Goal: Check status: Check status

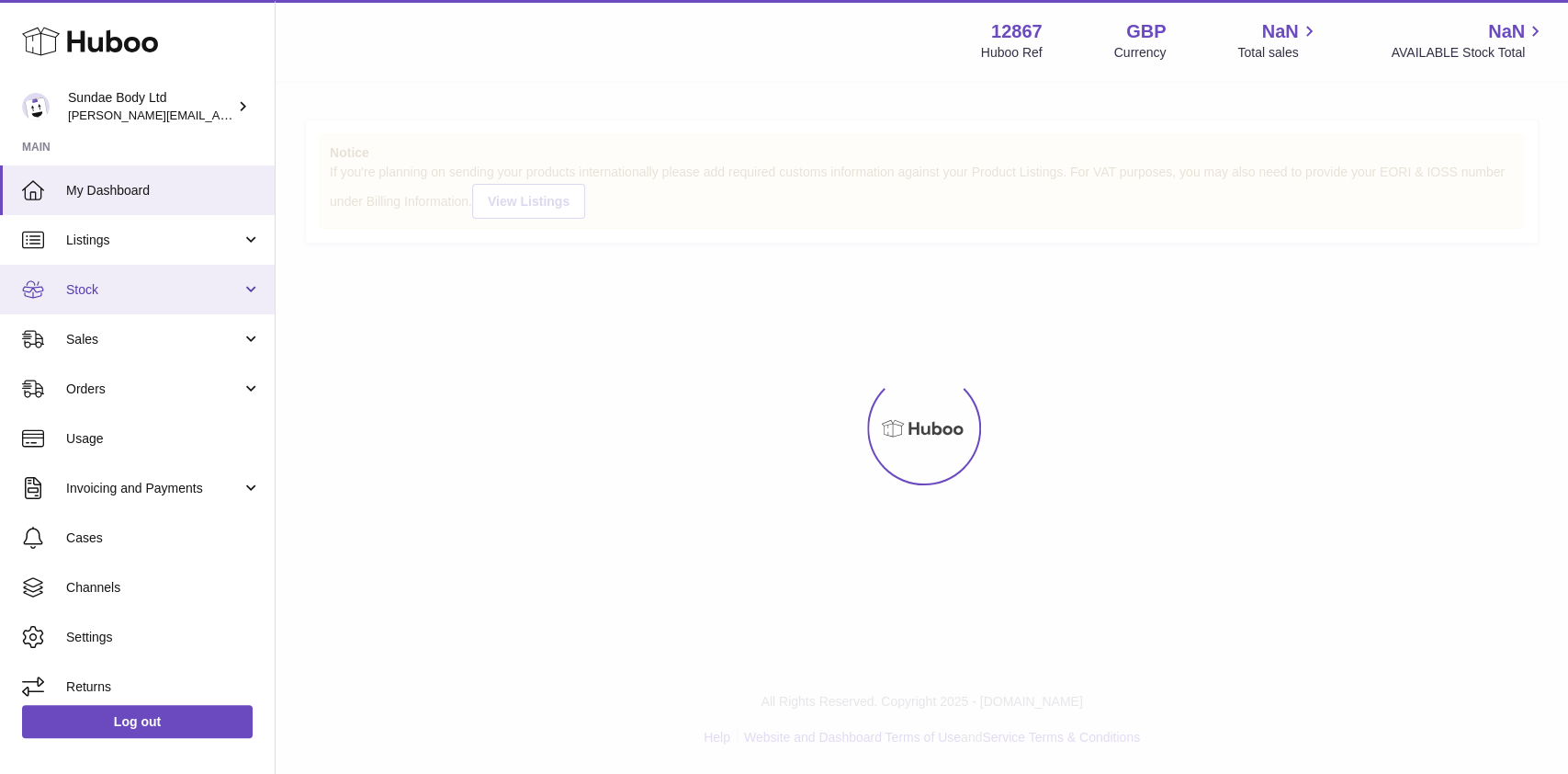
click at [85, 291] on span "Stock" at bounding box center [154, 290] width 176 height 17
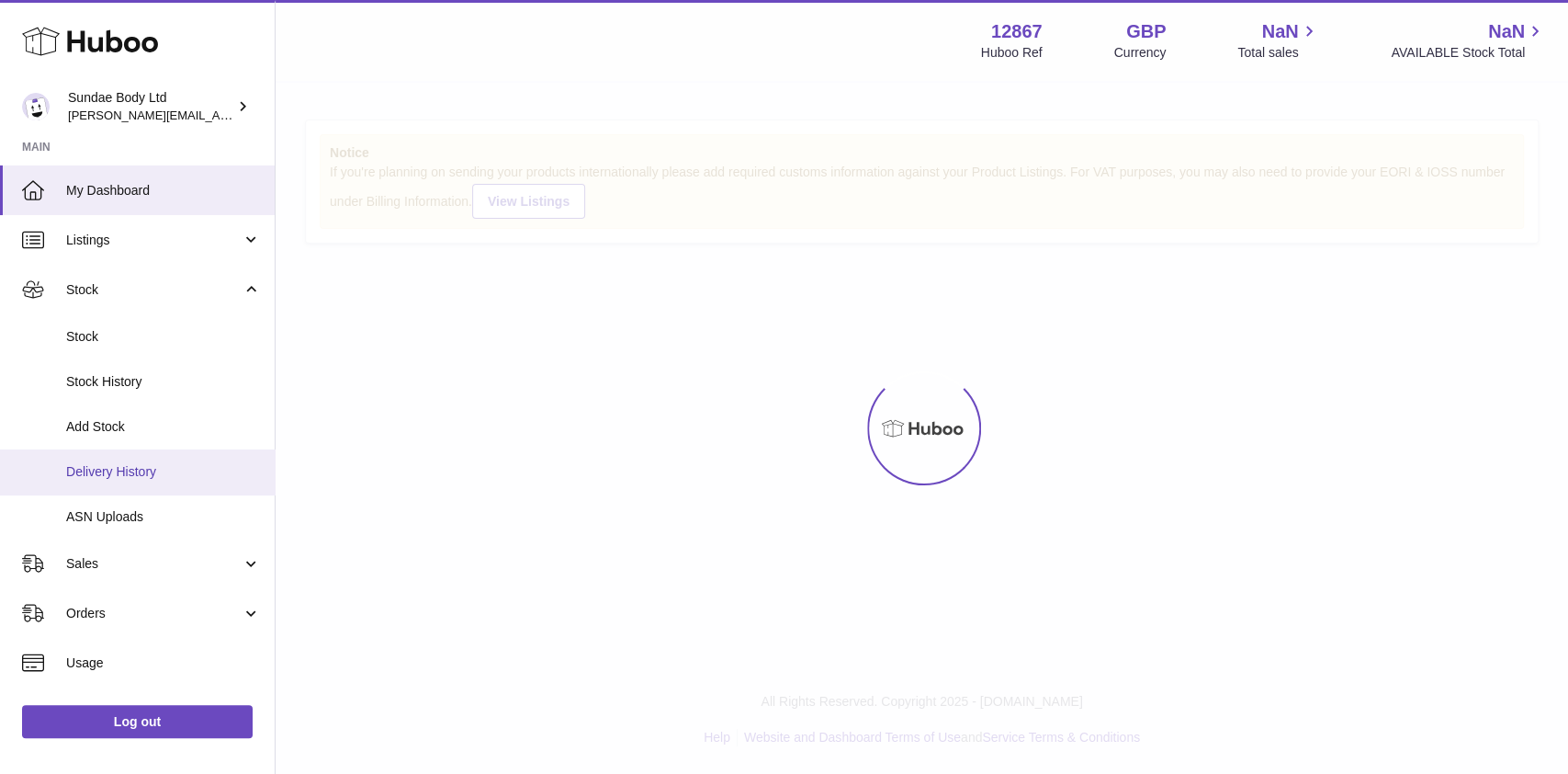
click at [91, 480] on span "Delivery History" at bounding box center [163, 472] width 195 height 17
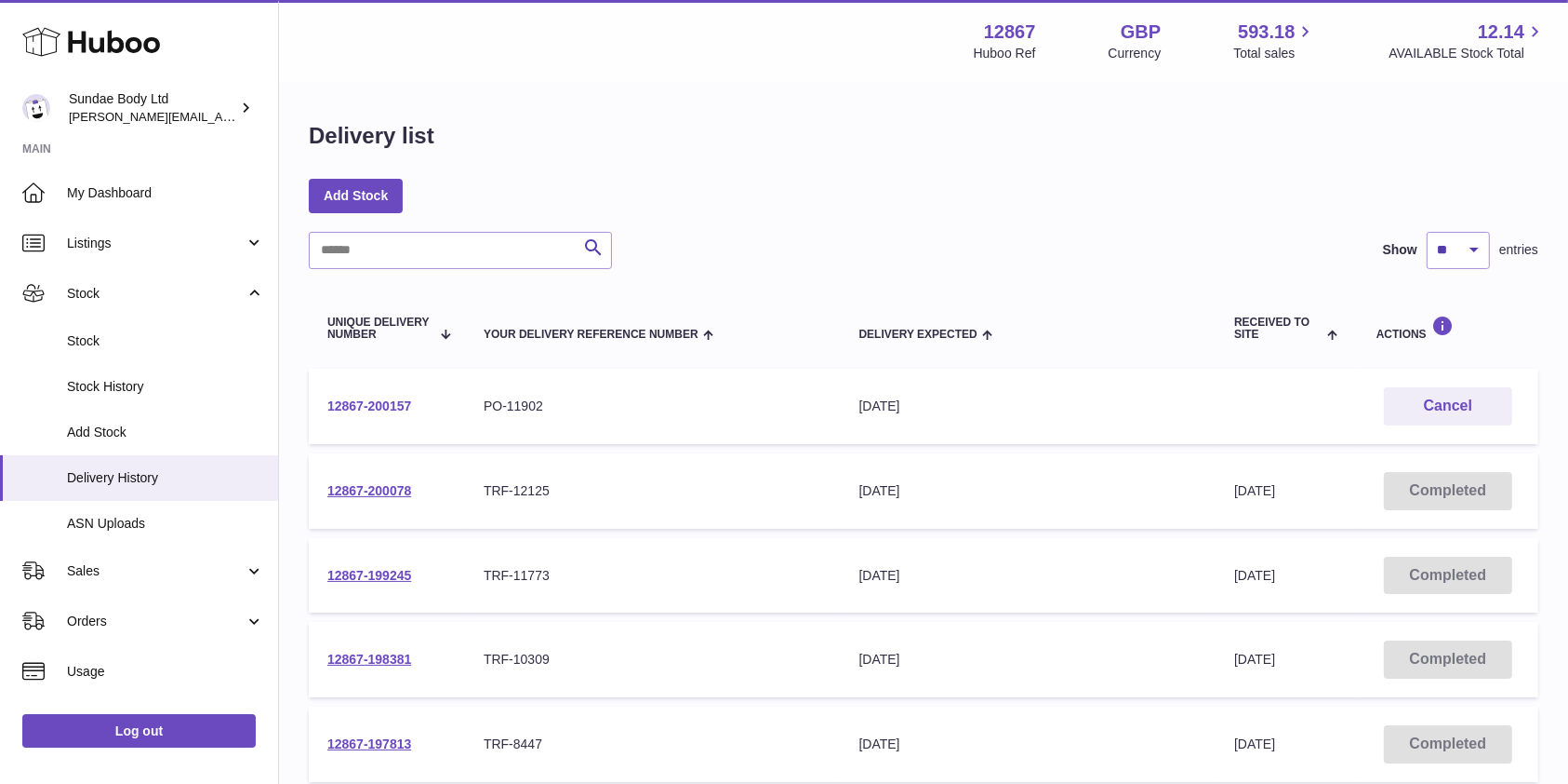
click at [371, 409] on link "12867-200157" at bounding box center [369, 406] width 84 height 15
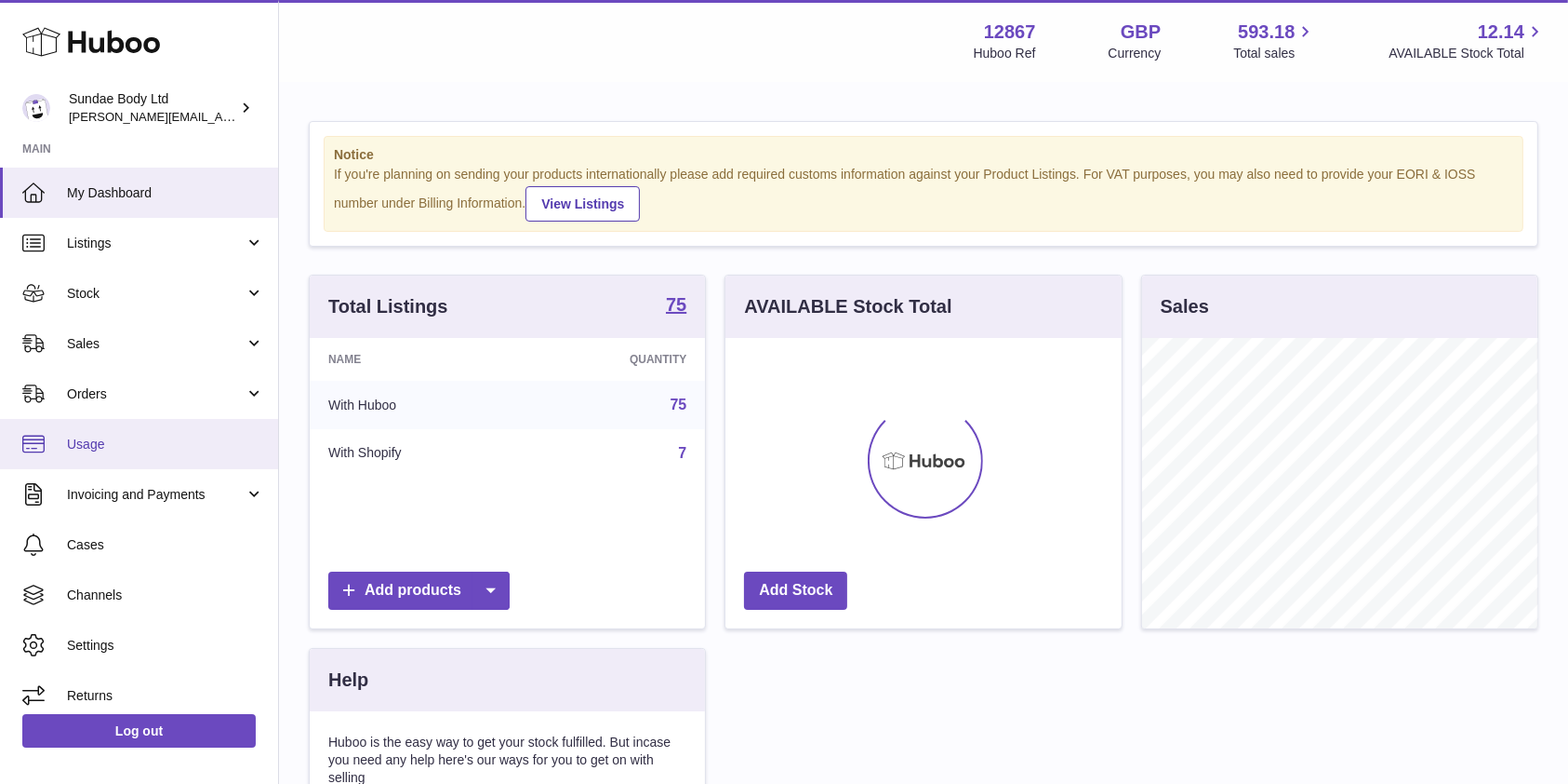
scroll to position [290, 395]
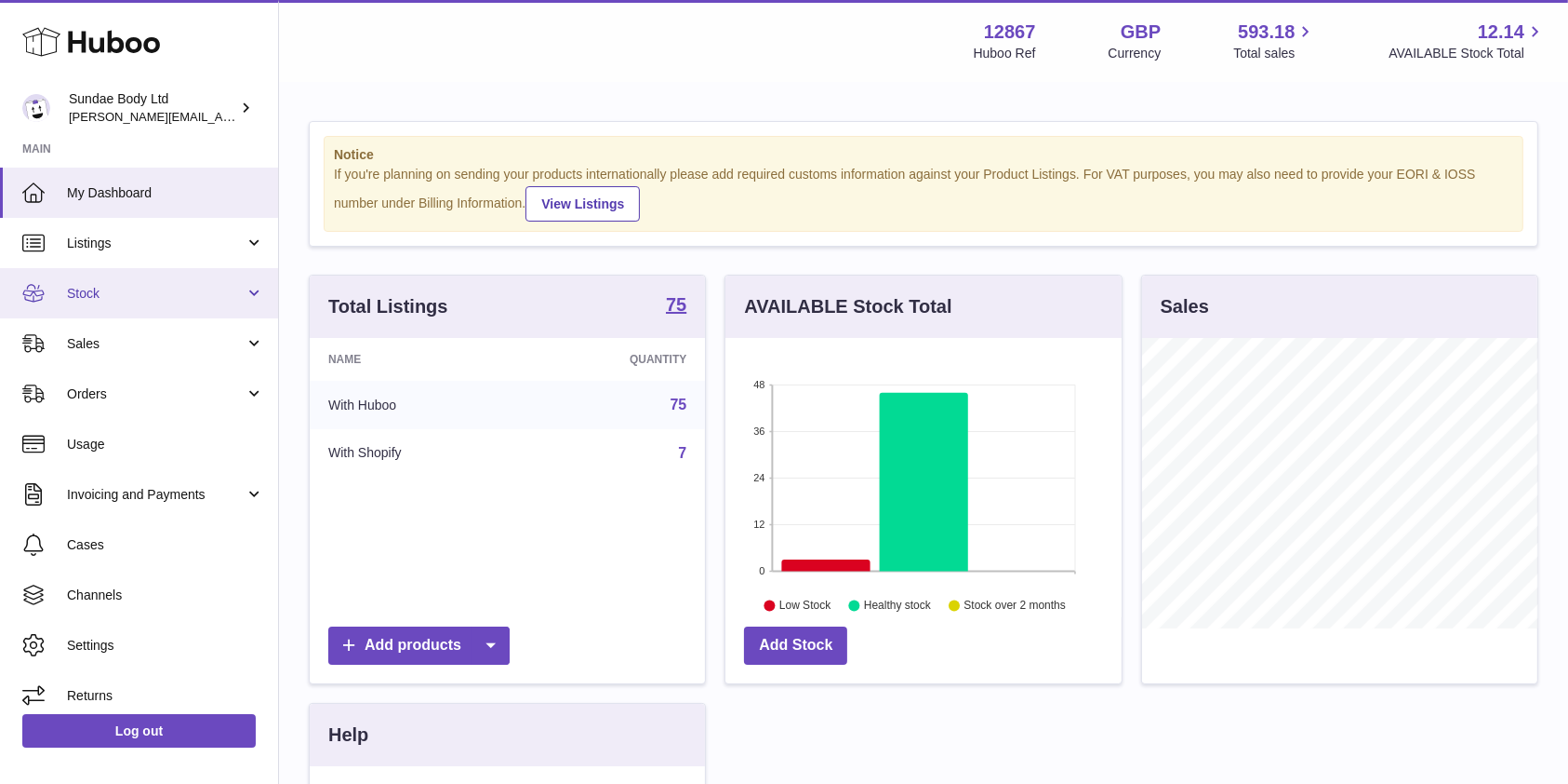
click at [104, 289] on span "Stock" at bounding box center [156, 294] width 178 height 17
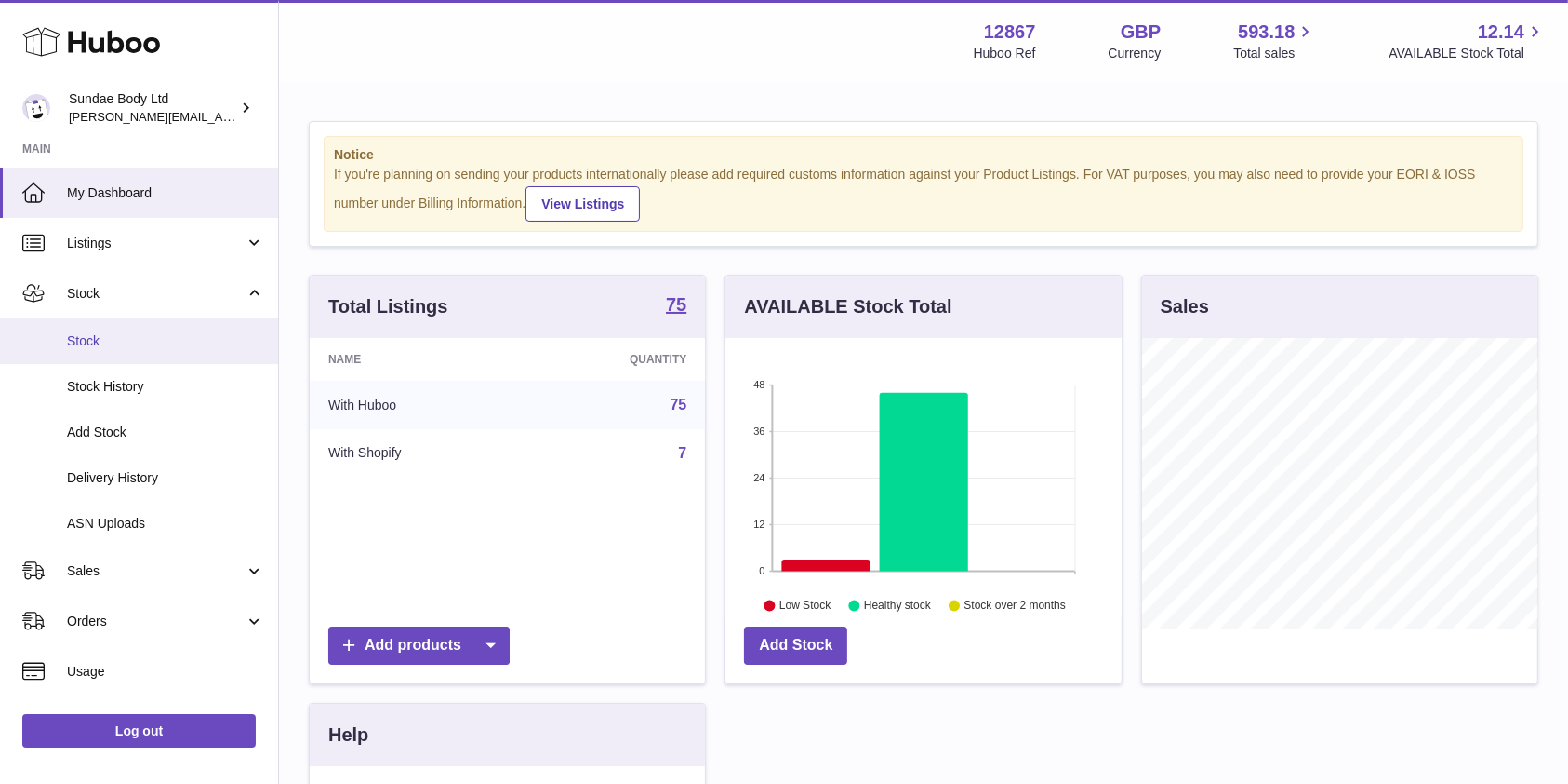
click at [102, 340] on span "Stock" at bounding box center [166, 341] width 197 height 17
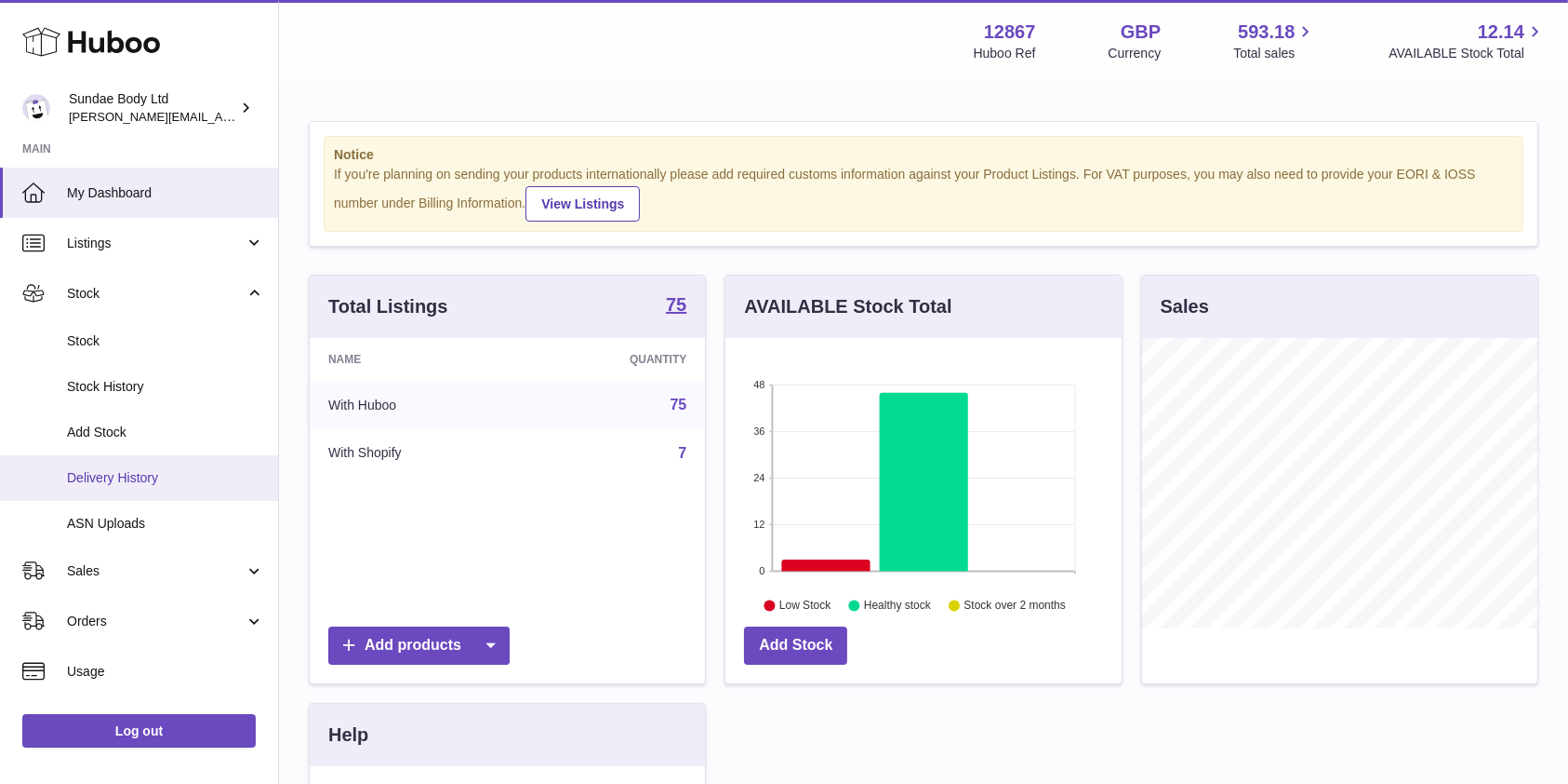
click at [97, 488] on link "Delivery History" at bounding box center [139, 478] width 278 height 46
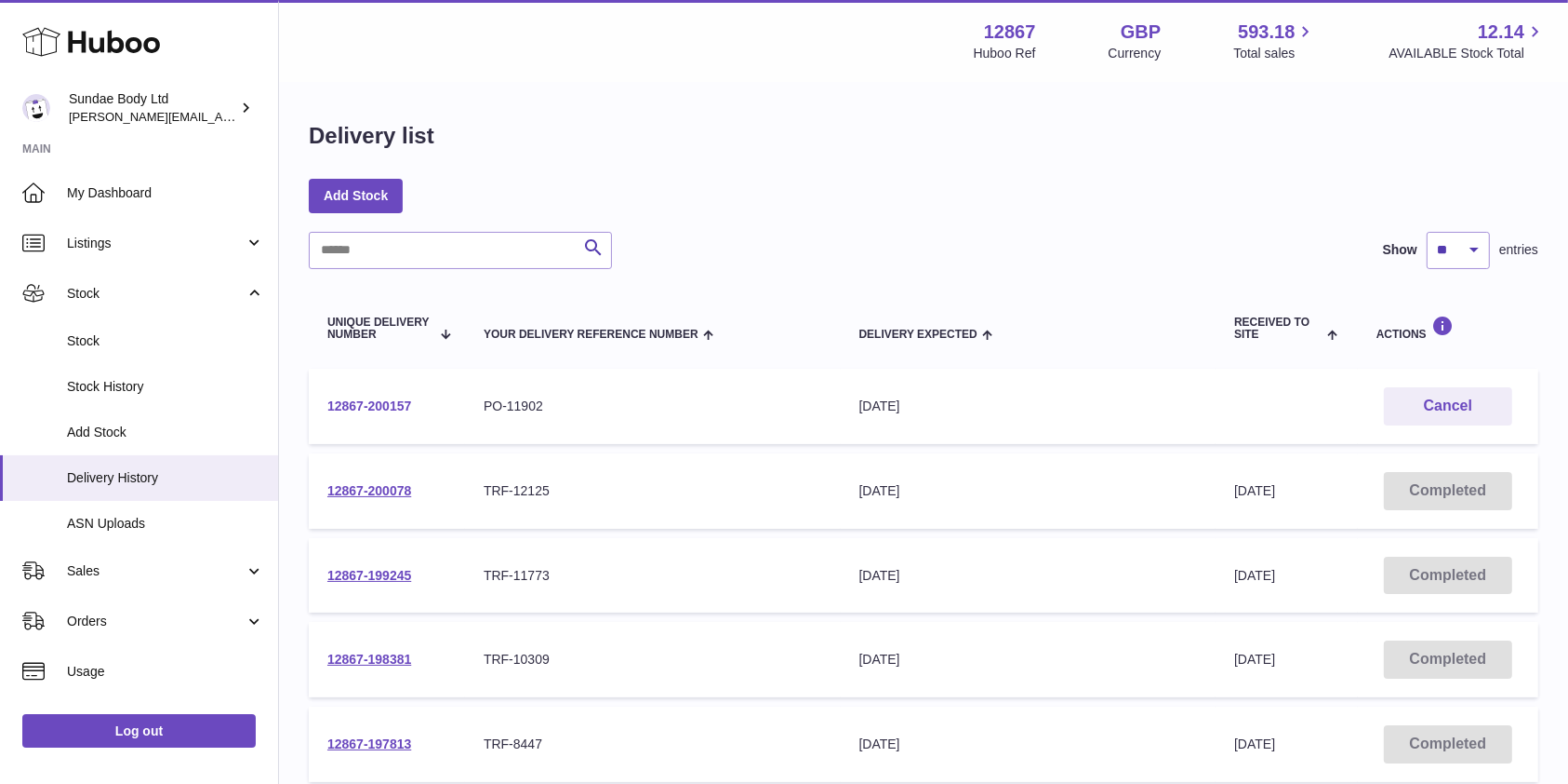
click at [354, 404] on link "12867-200157" at bounding box center [369, 406] width 84 height 15
